Goal: Task Accomplishment & Management: Use online tool/utility

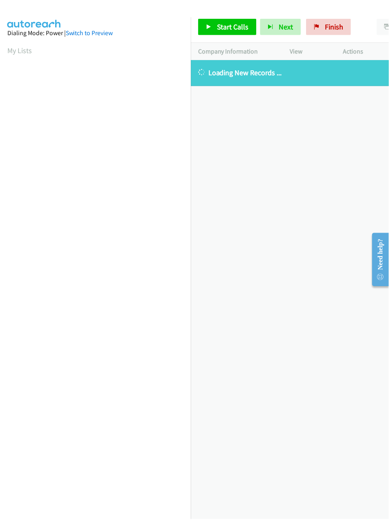
scroll to position [0, 2]
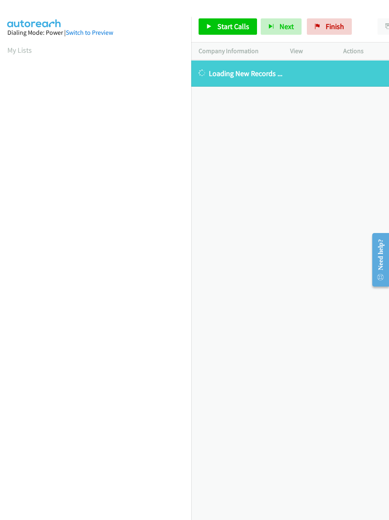
click at [279, 401] on div "[PHONE_NUMBER] Call failed - Please reload the list and try again The Callbar F…" at bounding box center [290, 289] width 198 height 459
click at [359, 255] on div "[PHONE_NUMBER] Call failed - Please reload the list and try again The Callbar F…" at bounding box center [290, 289] width 198 height 459
click at [17, 47] on link "My Lists" at bounding box center [19, 49] width 25 height 9
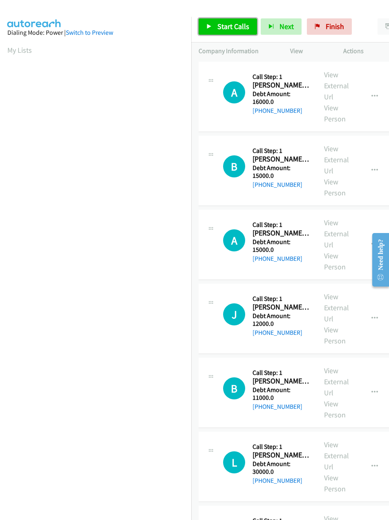
click at [230, 25] on span "Start Calls" at bounding box center [233, 26] width 32 height 9
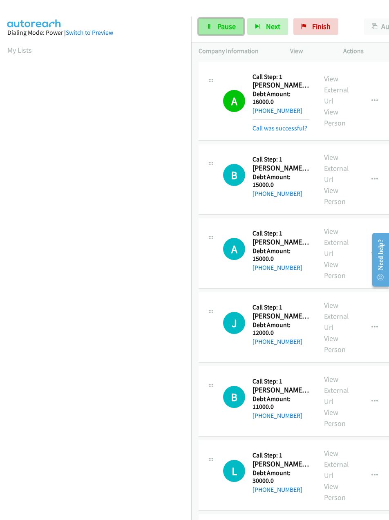
click at [213, 20] on link "Pause" at bounding box center [221, 26] width 45 height 16
click at [21, 48] on link "My Lists" at bounding box center [19, 49] width 25 height 9
